Goal: Obtain resource: Obtain resource

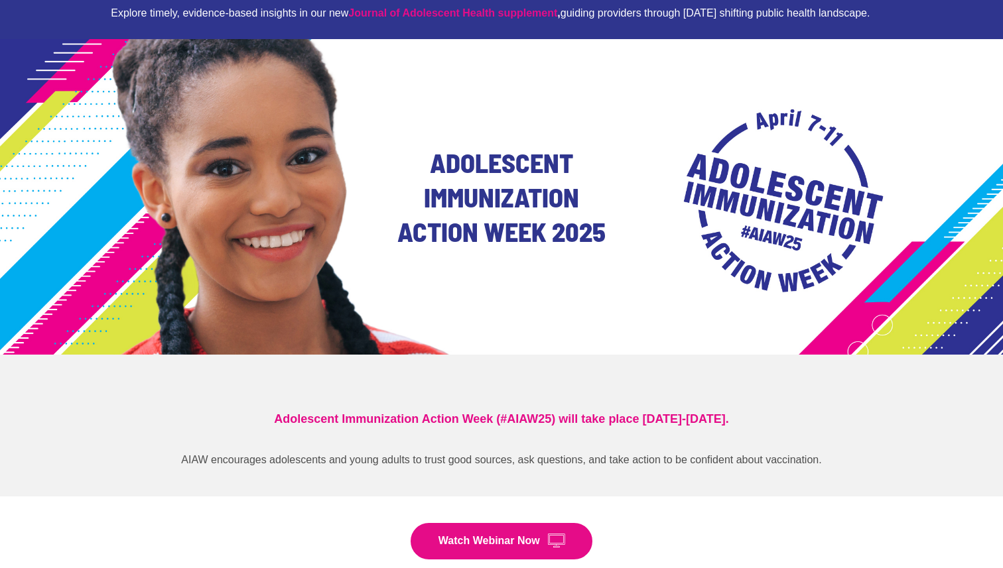
scroll to position [111, 0]
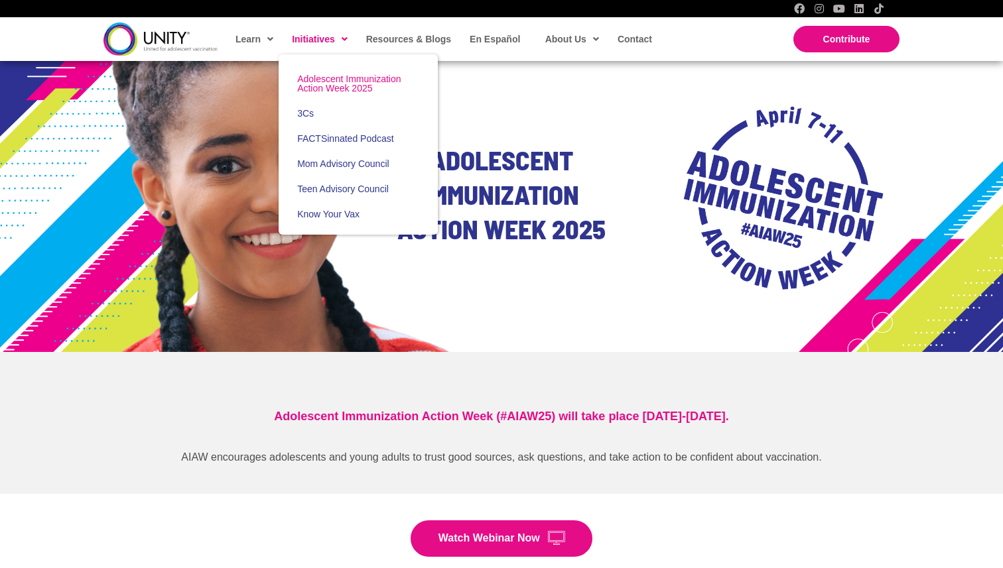
click at [350, 84] on span "Adolescent Immunization Action Week 2025" at bounding box center [348, 84] width 103 height 20
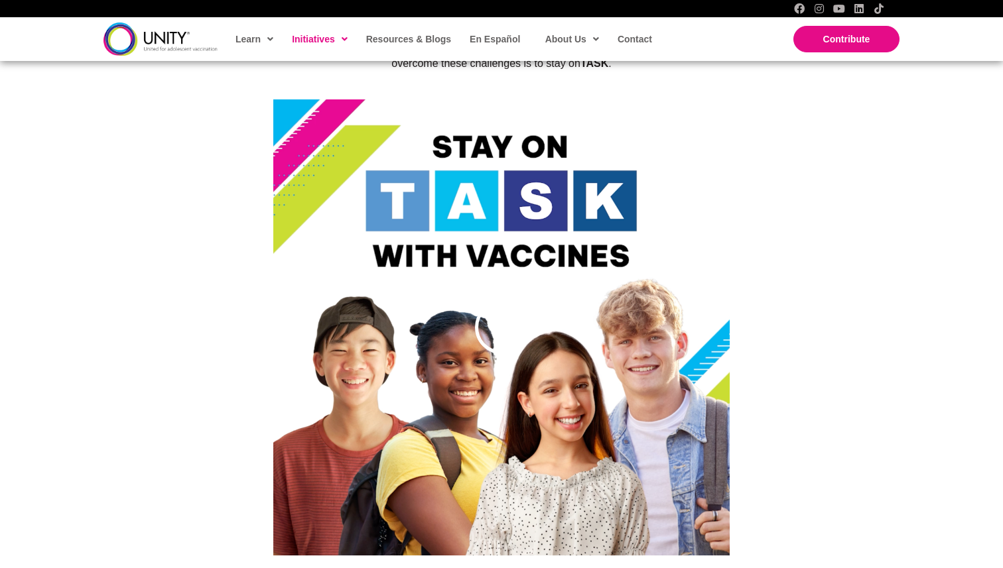
scroll to position [3263, 0]
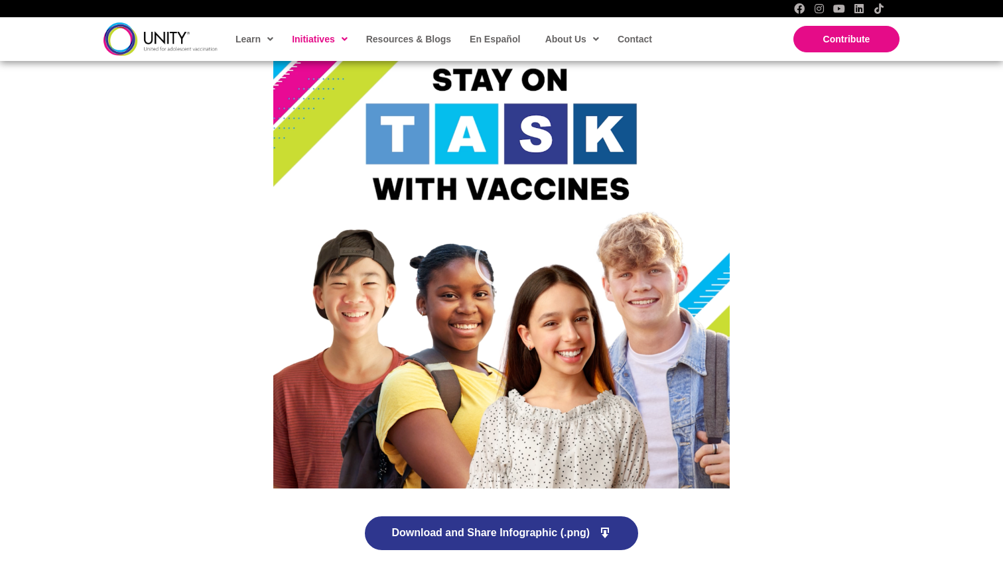
click at [515, 515] on link "Download and Share Infographic (.png)" at bounding box center [500, 533] width 275 height 36
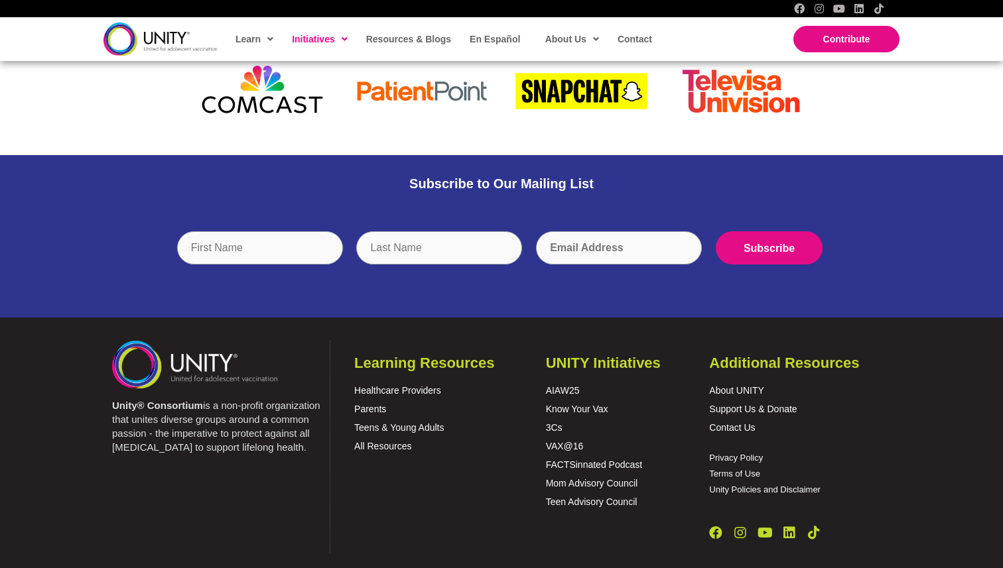
scroll to position [4760, 0]
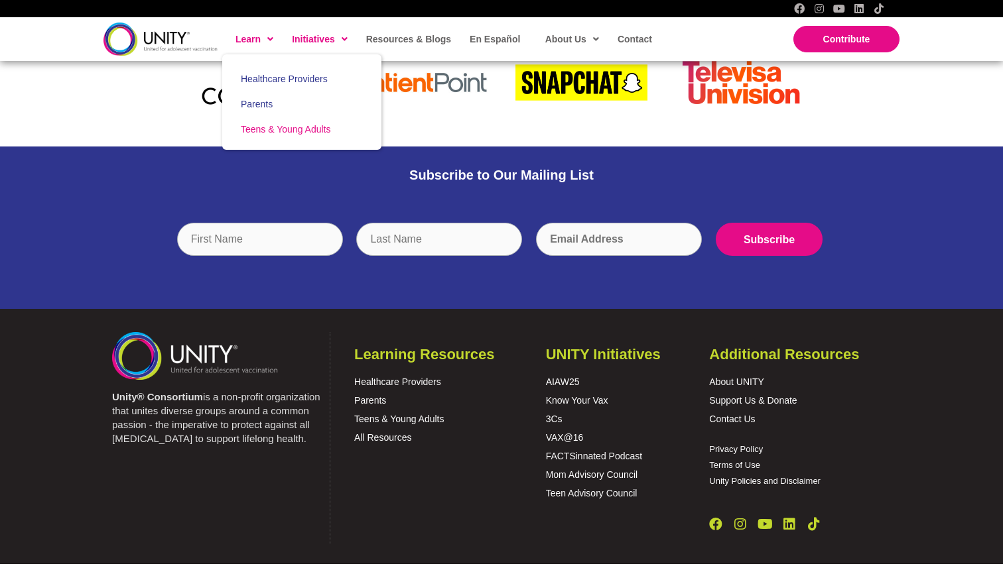
click at [279, 123] on link "Teens & Young Adults" at bounding box center [301, 129] width 159 height 25
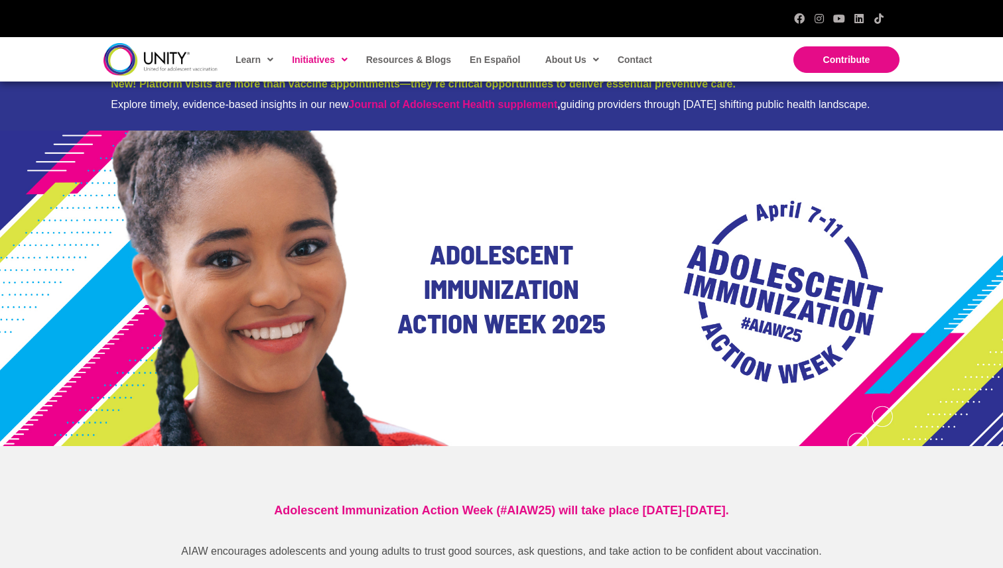
scroll to position [0, 0]
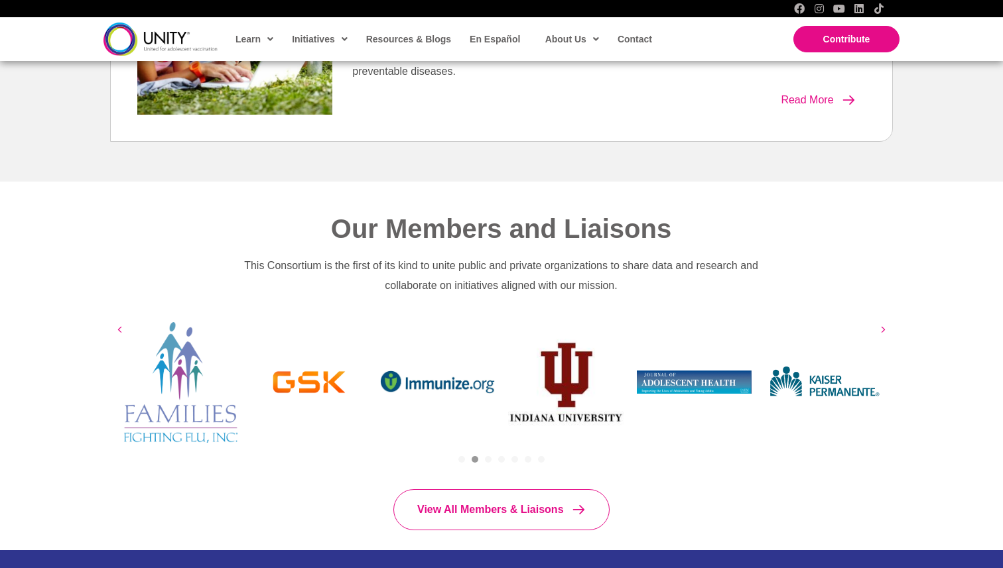
scroll to position [479, 0]
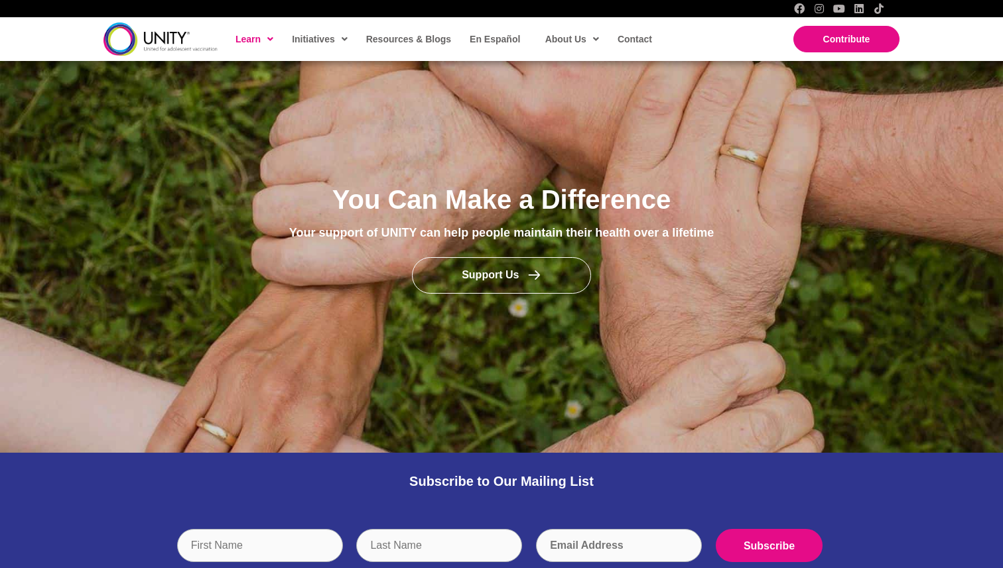
scroll to position [999, 0]
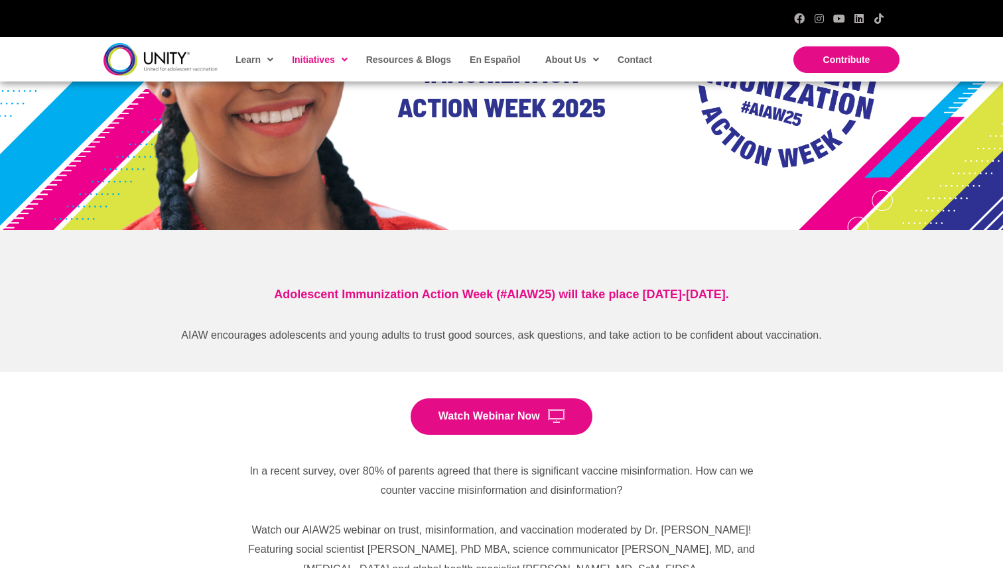
scroll to position [53, 0]
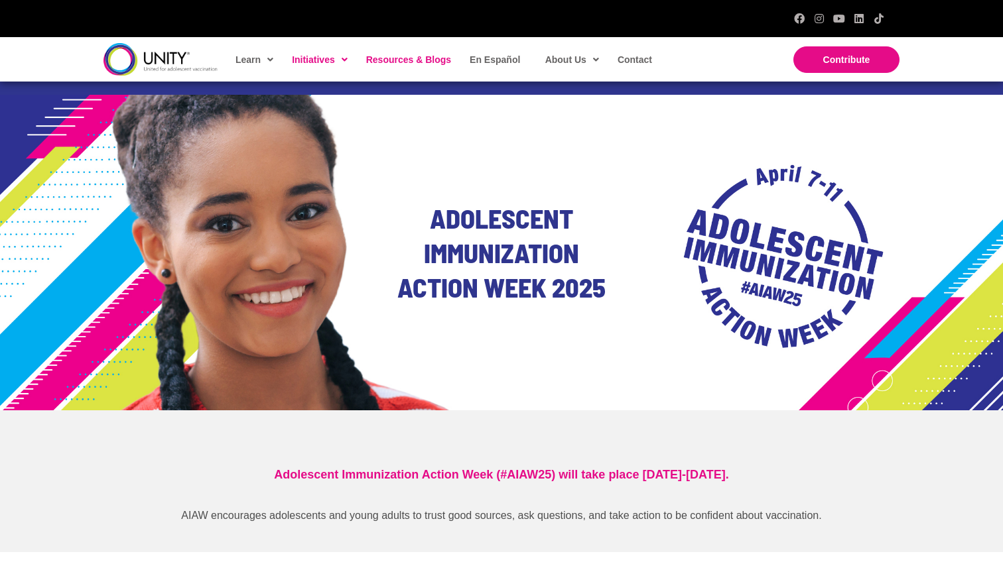
click at [409, 60] on span "Resources & Blogs" at bounding box center [408, 59] width 85 height 11
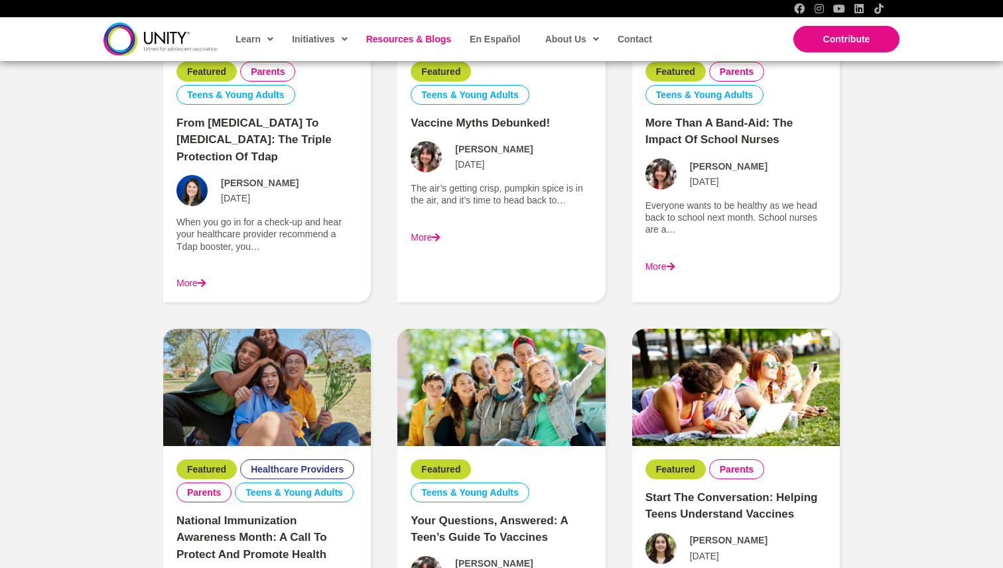
scroll to position [1290, 0]
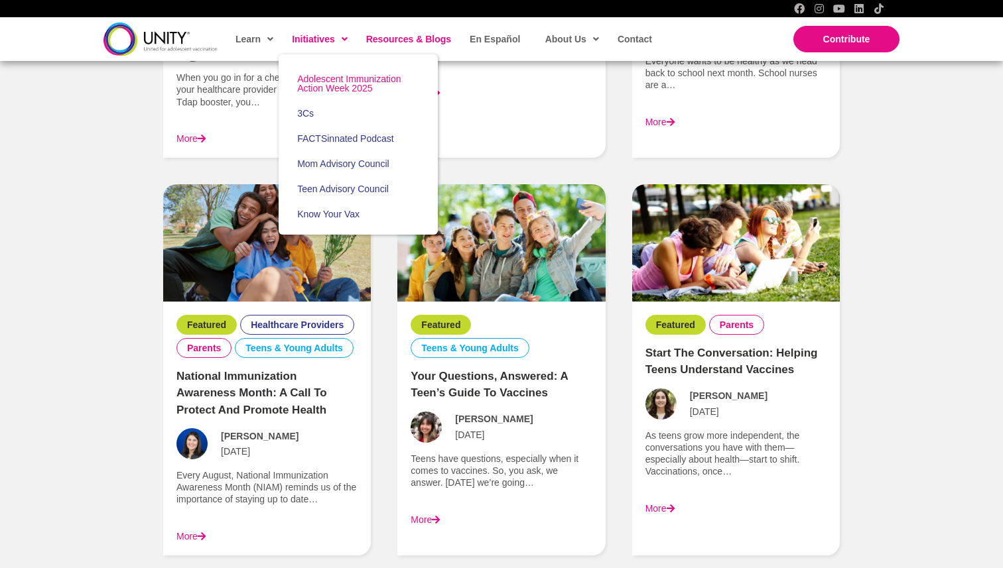
click at [328, 80] on span "Adolescent Immunization Action Week 2025" at bounding box center [348, 84] width 103 height 20
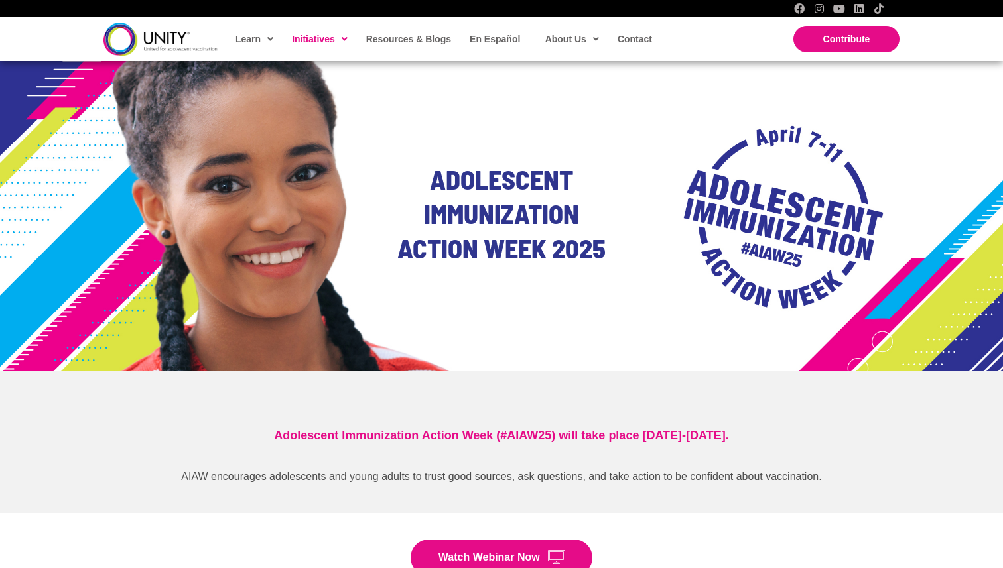
scroll to position [30, 0]
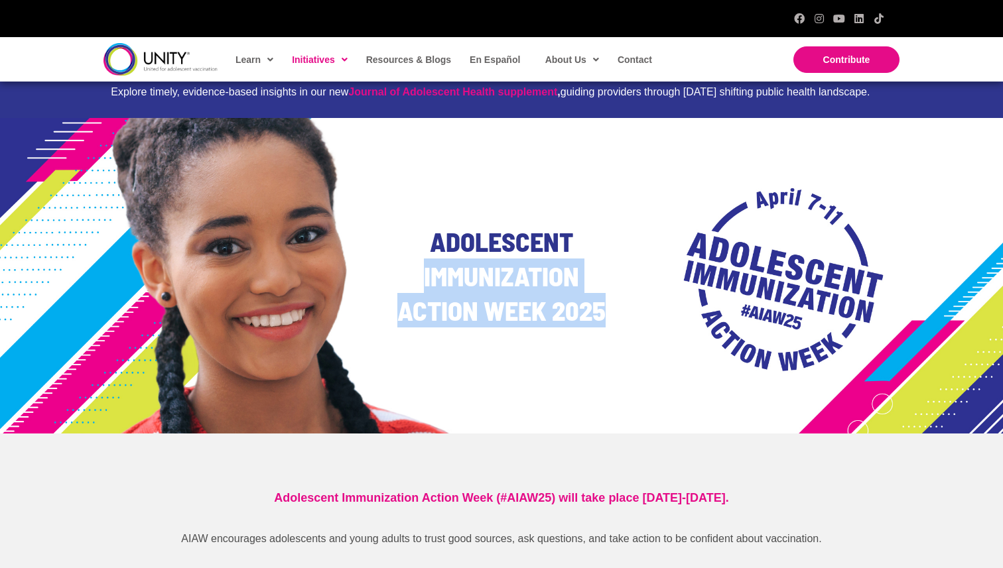
drag, startPoint x: 413, startPoint y: 260, endPoint x: 412, endPoint y: 351, distance: 90.9
click at [413, 351] on div "Adolescent Immunization Action Week 2025" at bounding box center [501, 276] width 1003 height 316
click at [412, 351] on div "Adolescent Immunization Action Week 2025" at bounding box center [501, 276] width 1003 height 316
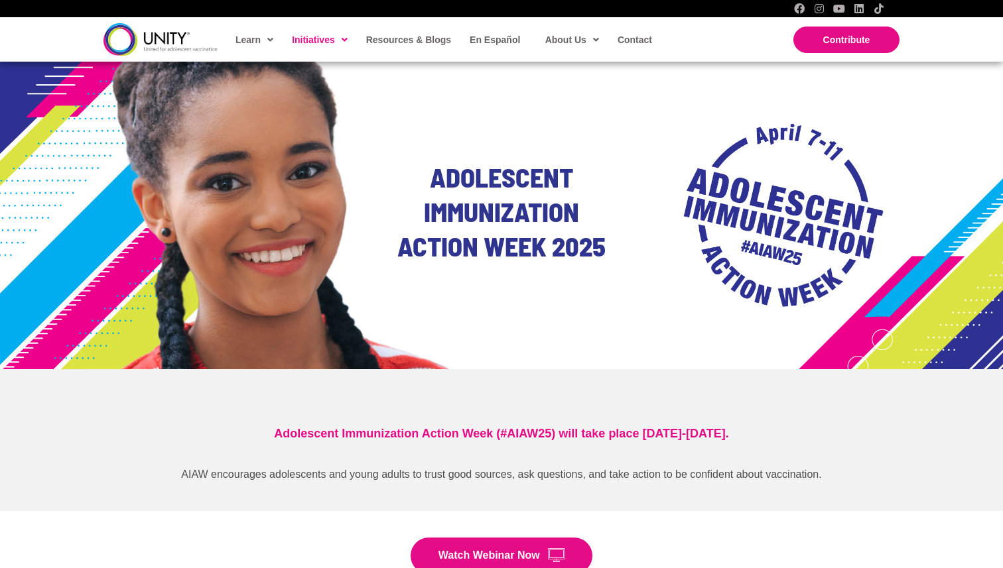
scroll to position [0, 0]
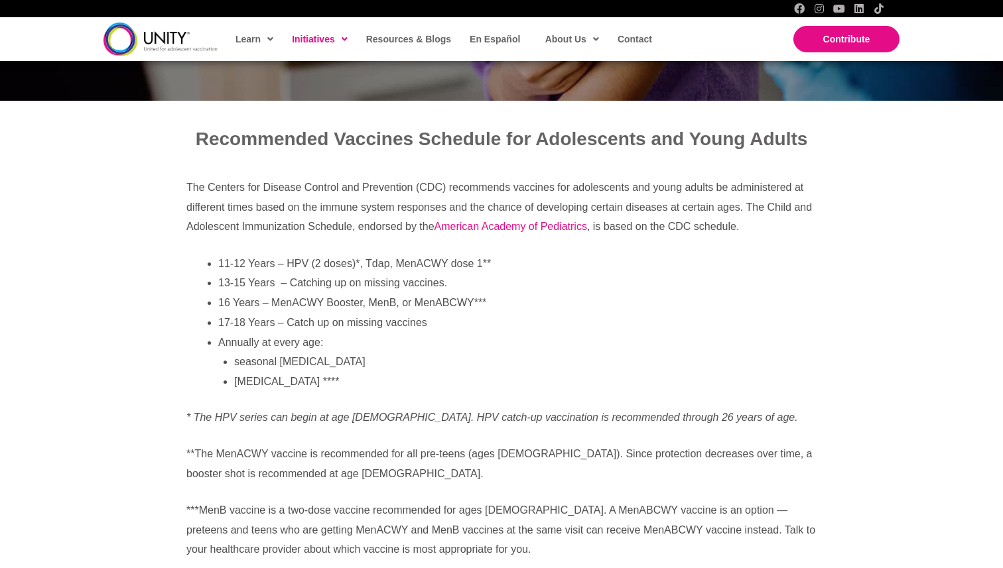
scroll to position [366, 0]
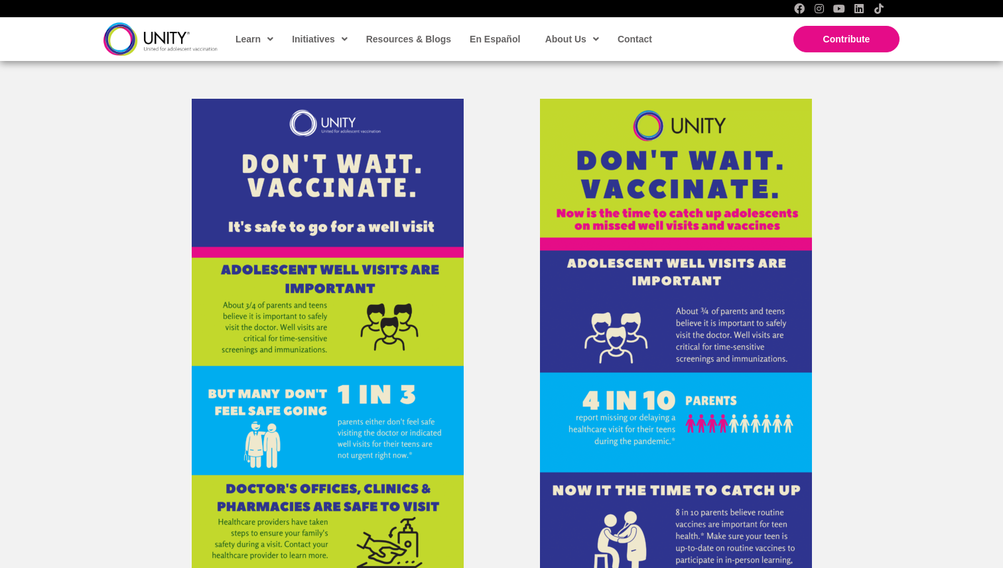
scroll to position [3802, 0]
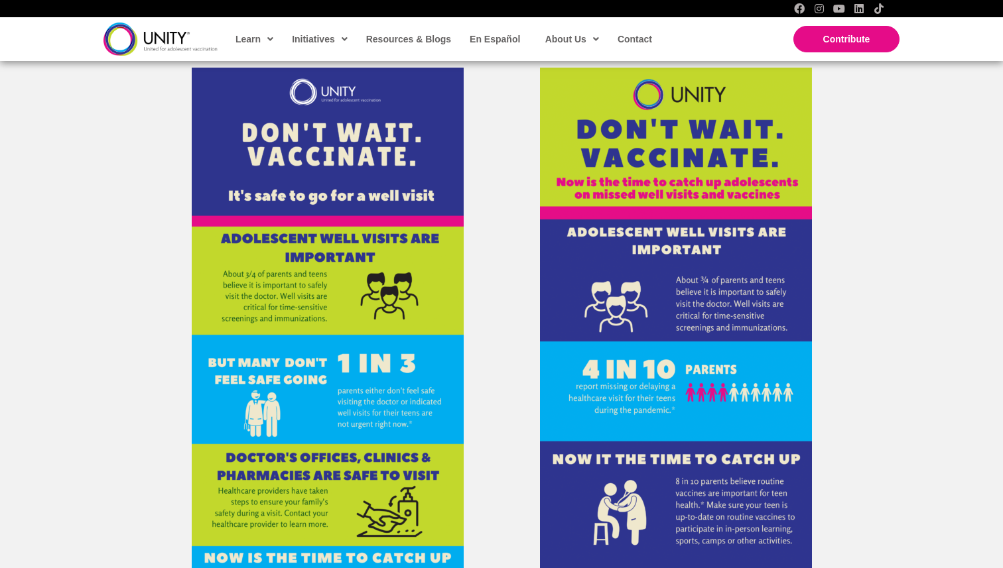
click at [678, 233] on img at bounding box center [676, 407] width 272 height 679
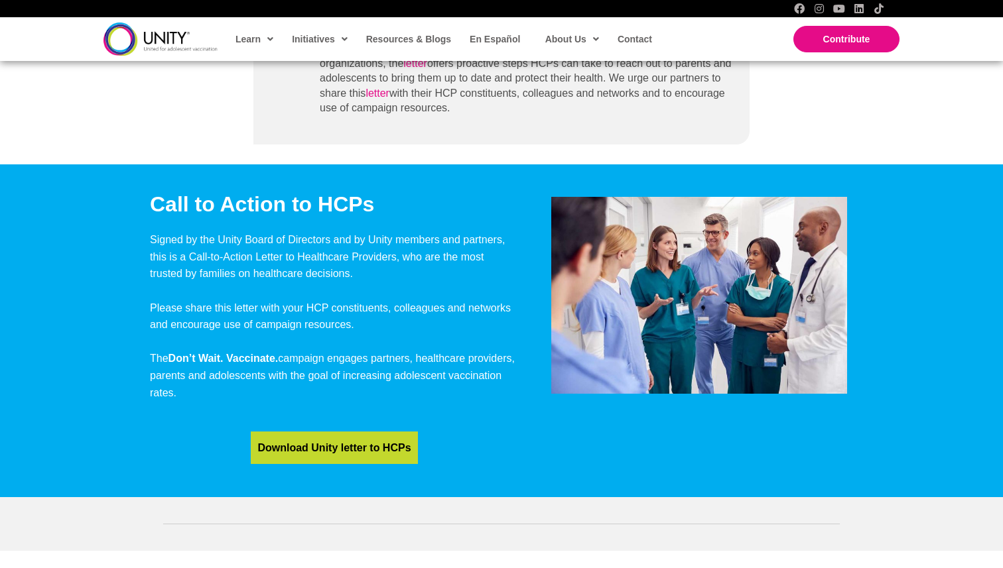
scroll to position [879, 0]
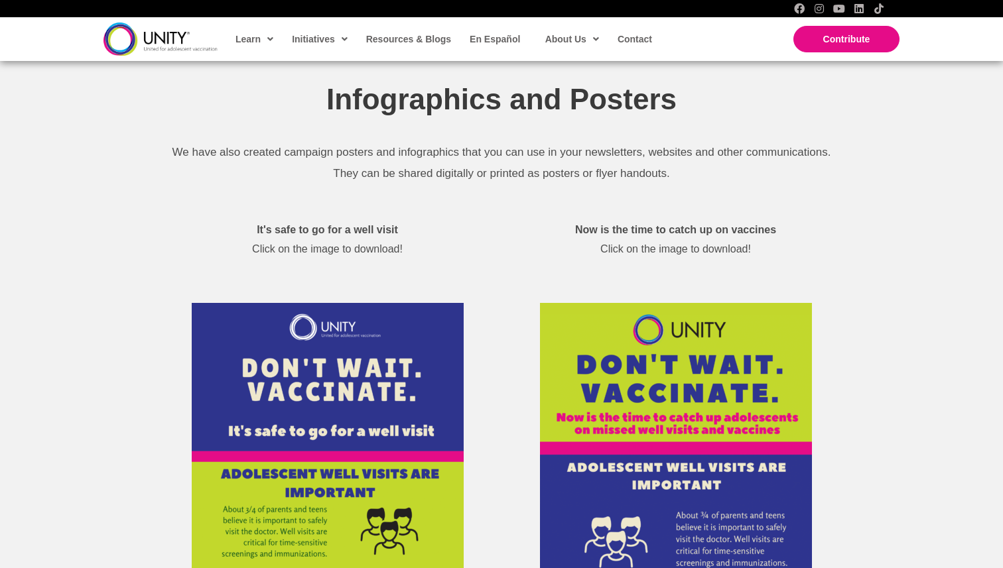
scroll to position [3579, 0]
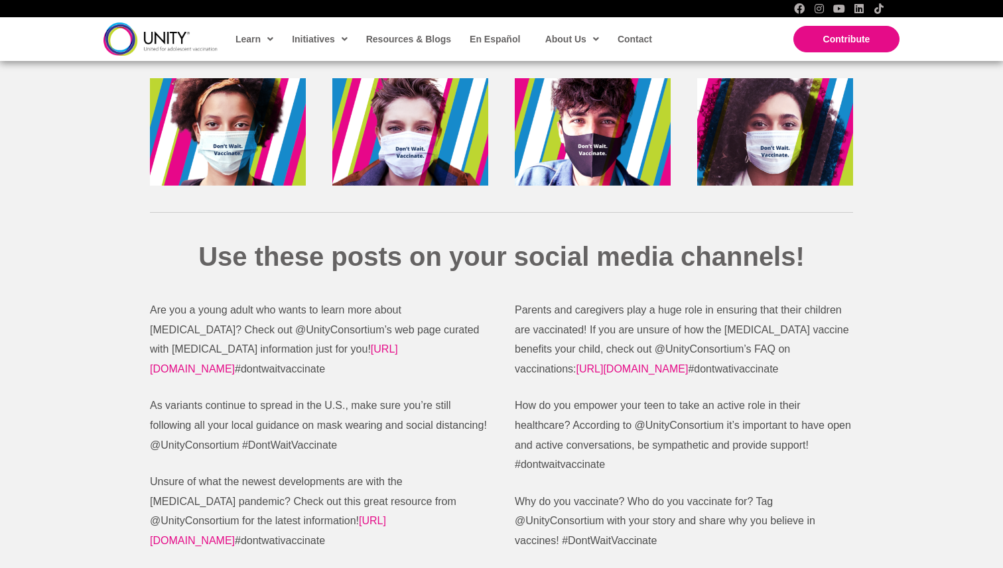
scroll to position [2324, 0]
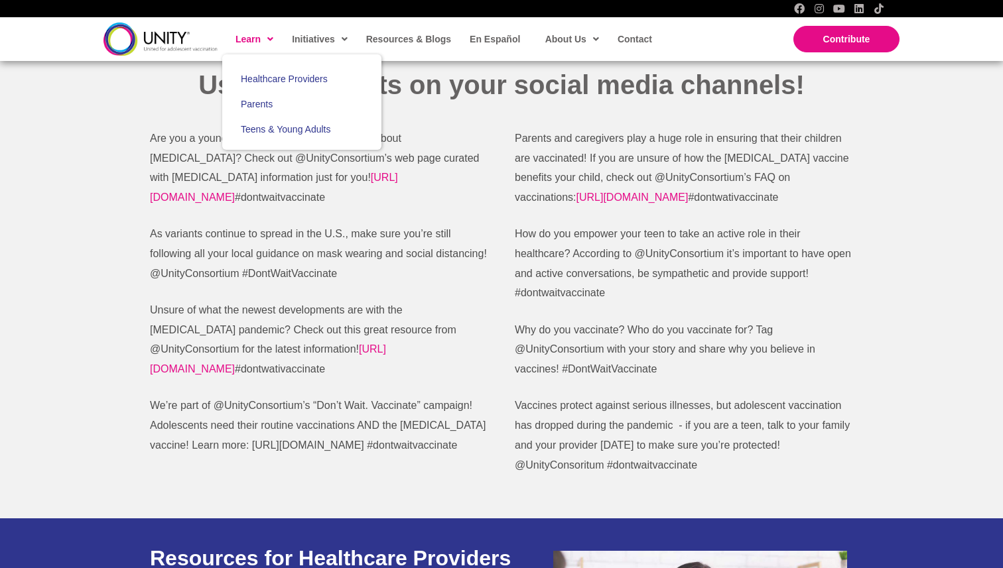
click at [253, 42] on span "Learn" at bounding box center [254, 39] width 38 height 20
click at [271, 105] on span "Parents" at bounding box center [257, 104] width 32 height 11
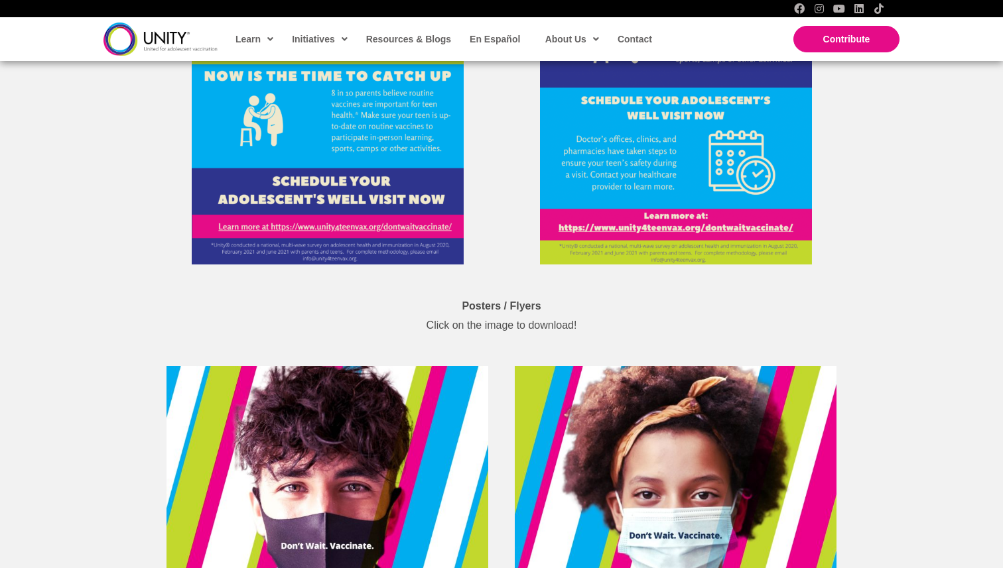
scroll to position [4343, 0]
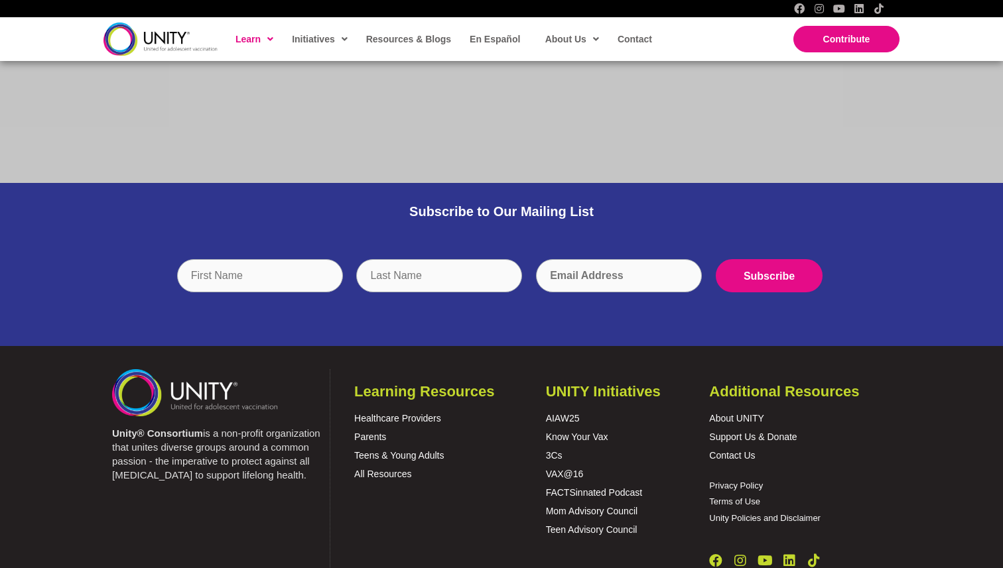
scroll to position [1783, 0]
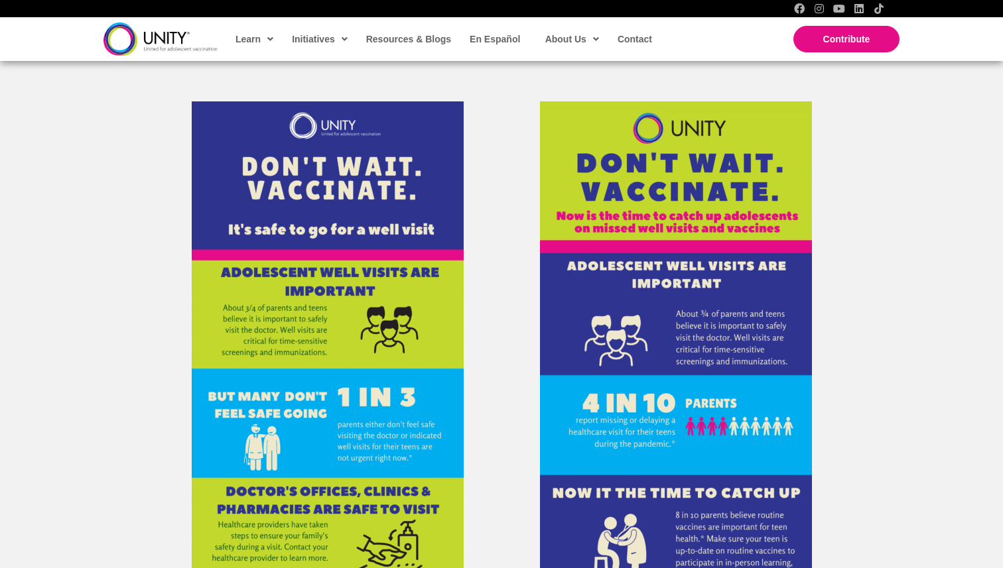
scroll to position [3740, 0]
